Goal: Transaction & Acquisition: Purchase product/service

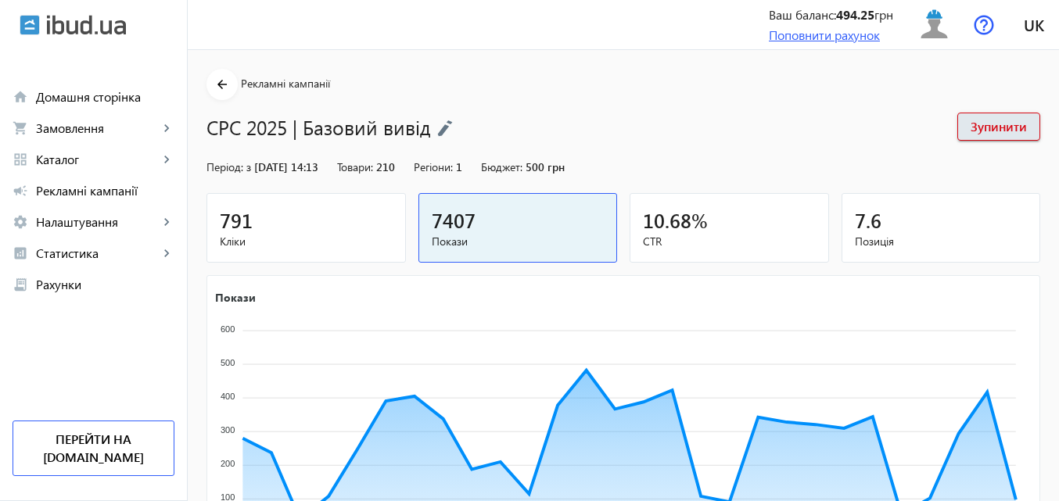
click at [837, 36] on link "Поповнити рахунок" at bounding box center [824, 35] width 111 height 16
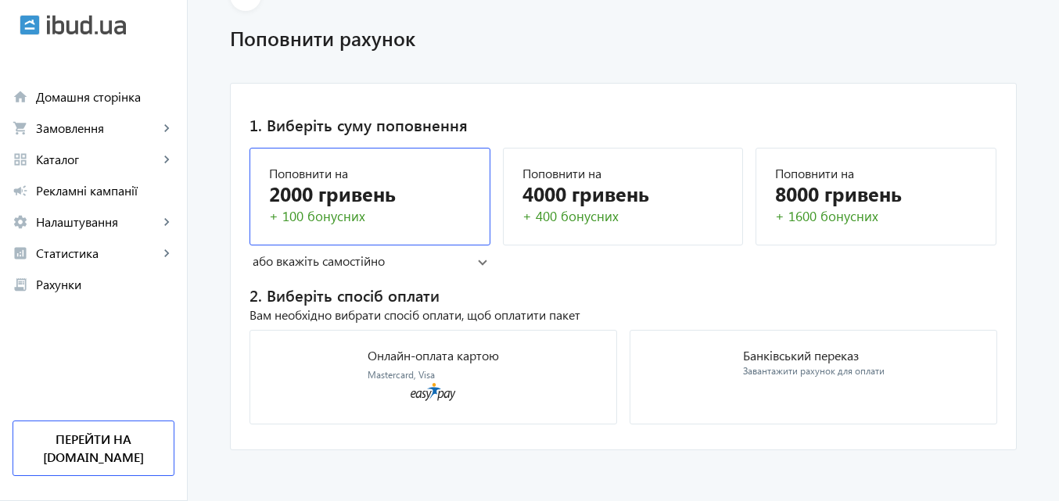
scroll to position [91, 0]
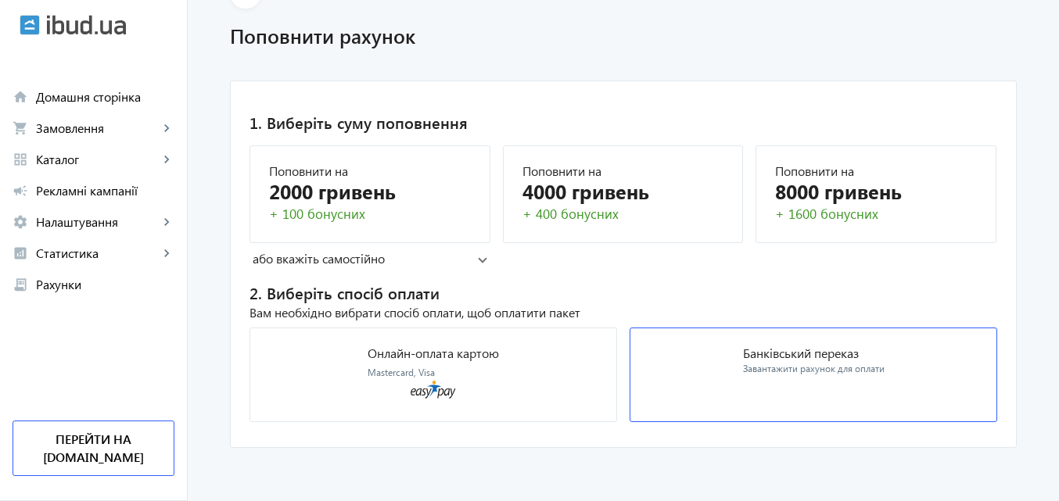
click at [809, 362] on div "Банківський переказ Завантажити рахунок для оплати" at bounding box center [814, 361] width 142 height 29
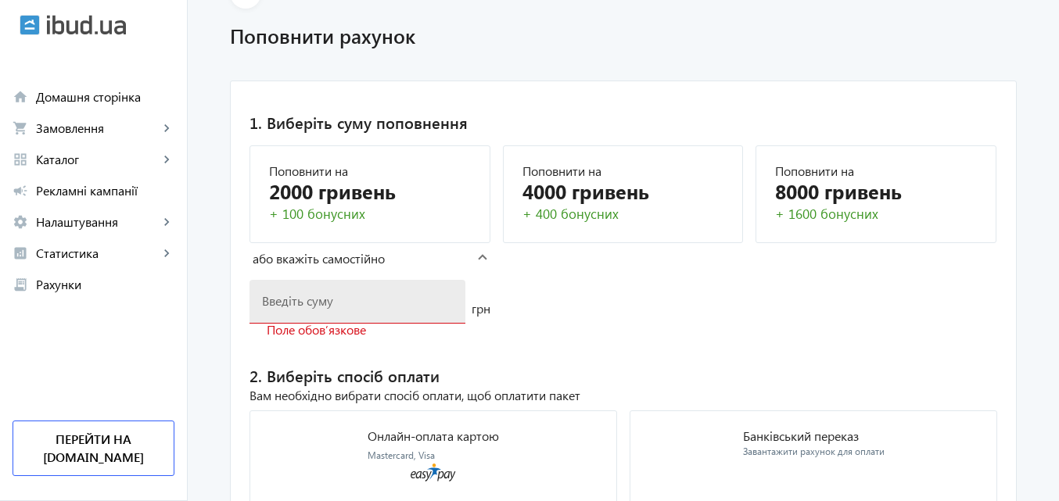
click at [310, 309] on div at bounding box center [357, 302] width 191 height 44
type input "2000"
click at [567, 321] on mat-card "1. Виберіть суму поповнення Поповнити на 2000 гривень + 100 бонусних Поповнити …" at bounding box center [623, 306] width 787 height 451
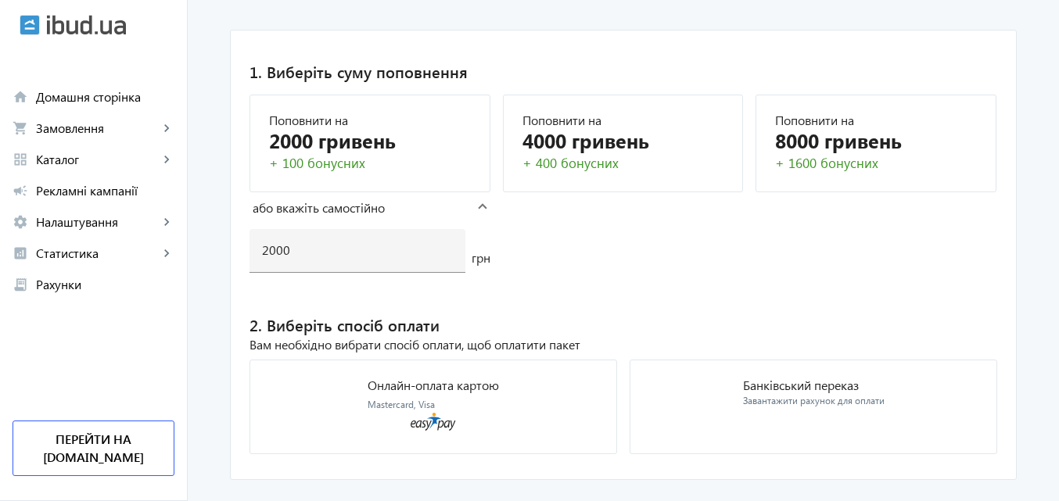
scroll to position [174, 0]
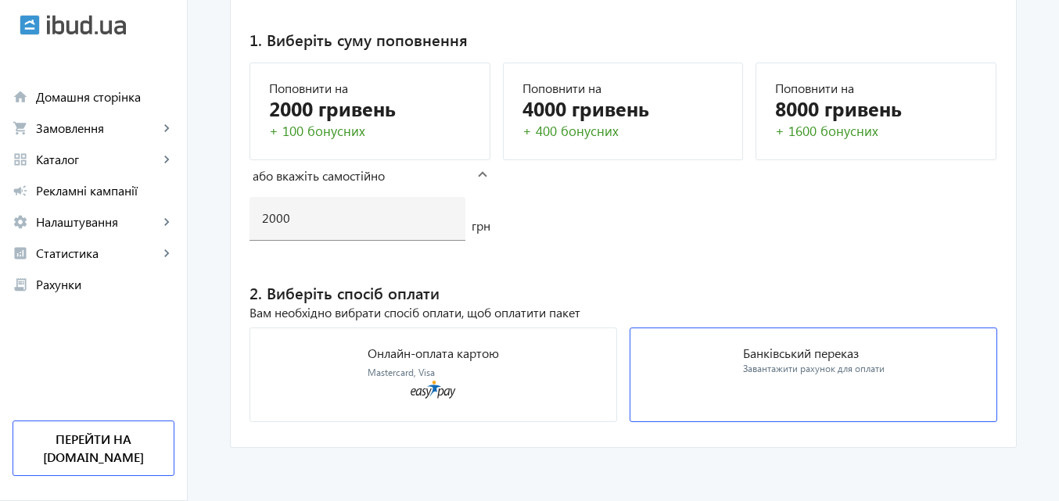
click at [770, 350] on p "Банківський переказ" at bounding box center [814, 353] width 142 height 13
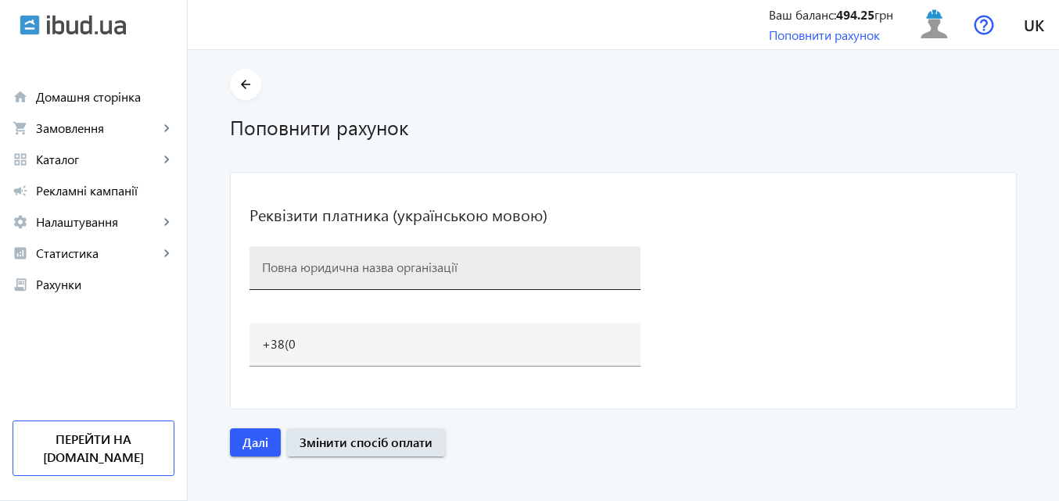
click at [393, 277] on div at bounding box center [445, 268] width 366 height 44
type input "ТОВ «Редвін Груп" Код ЄДРПОУ: 41589173 ІПН: 415891726562 IBAN: UA10 305299 0000…"
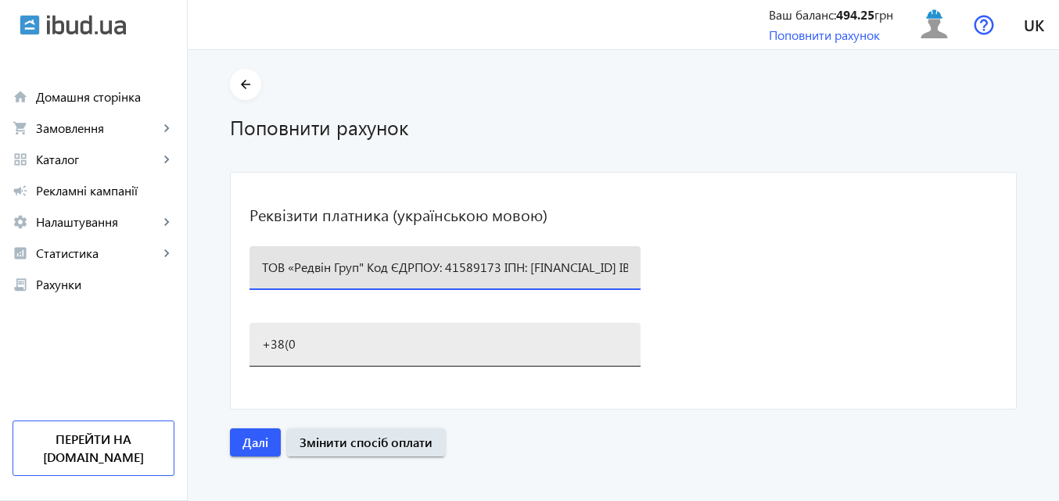
click at [382, 353] on div "+38(0" at bounding box center [445, 345] width 366 height 44
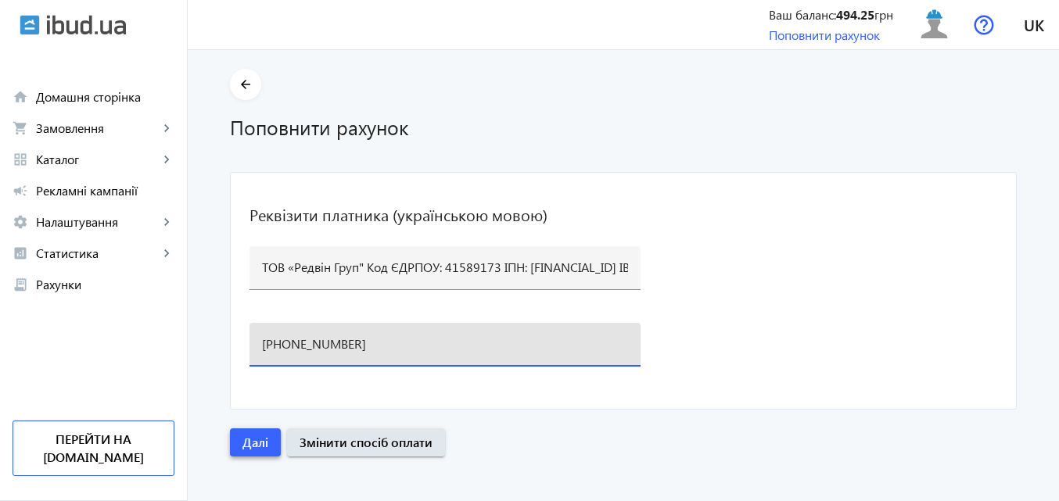
type input "+38(096)145-40-40"
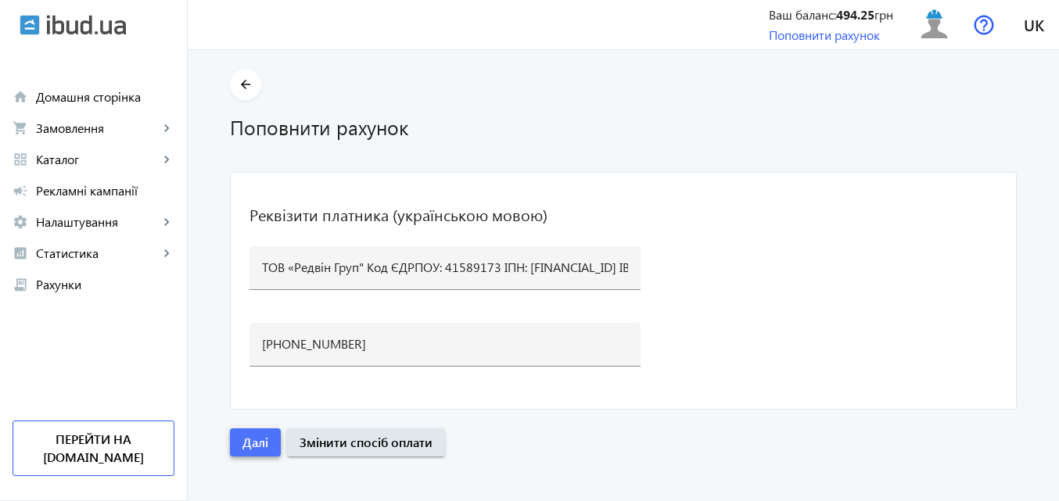
click at [255, 441] on span "Далі" at bounding box center [255, 442] width 26 height 17
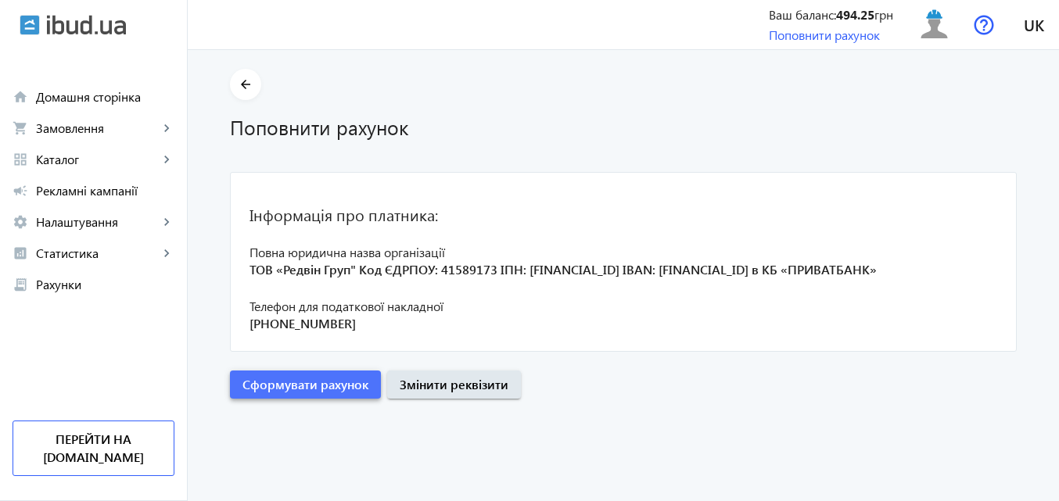
click at [324, 382] on span "Сформувати рахунок" at bounding box center [305, 384] width 126 height 17
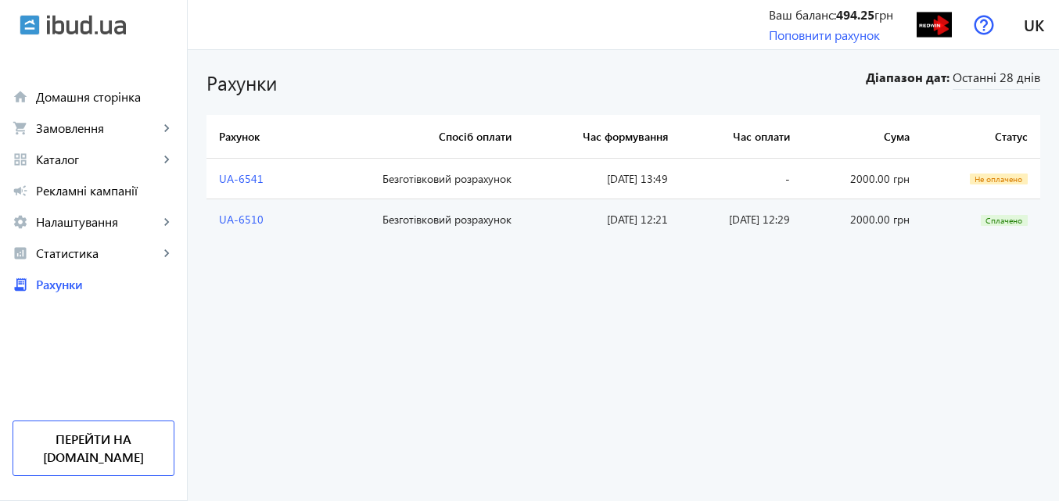
click at [866, 178] on td "2000.00 грн" at bounding box center [862, 179] width 120 height 41
click at [225, 179] on link "UA-6541" at bounding box center [241, 178] width 45 height 15
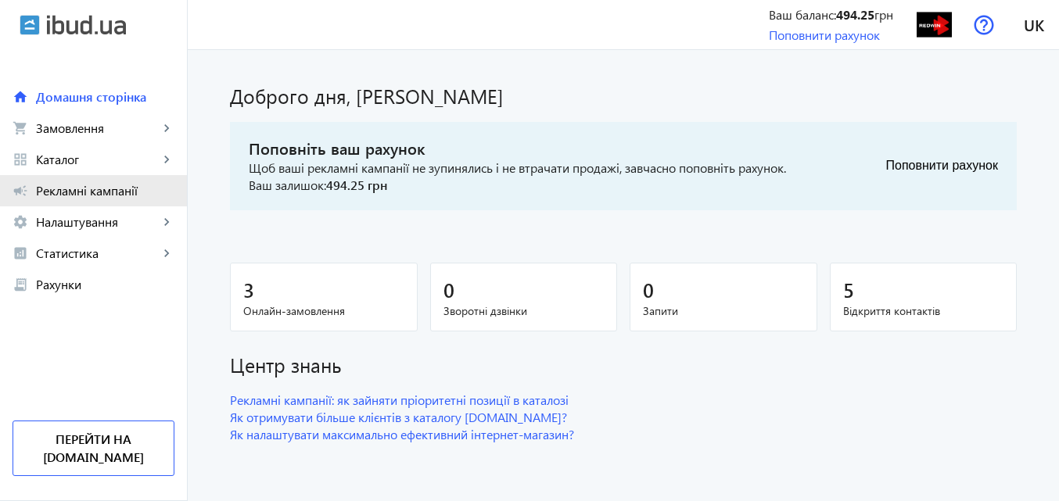
click at [106, 192] on span "Рекламні кампанії" at bounding box center [105, 191] width 138 height 16
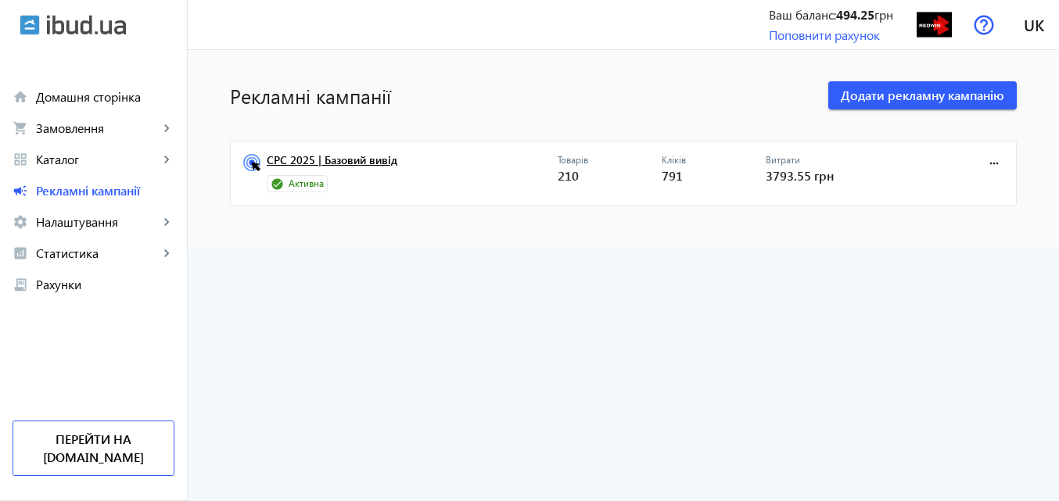
click at [371, 156] on link "CPC 2025 | Базовий вивід" at bounding box center [412, 165] width 291 height 22
